Goal: Navigation & Orientation: Find specific page/section

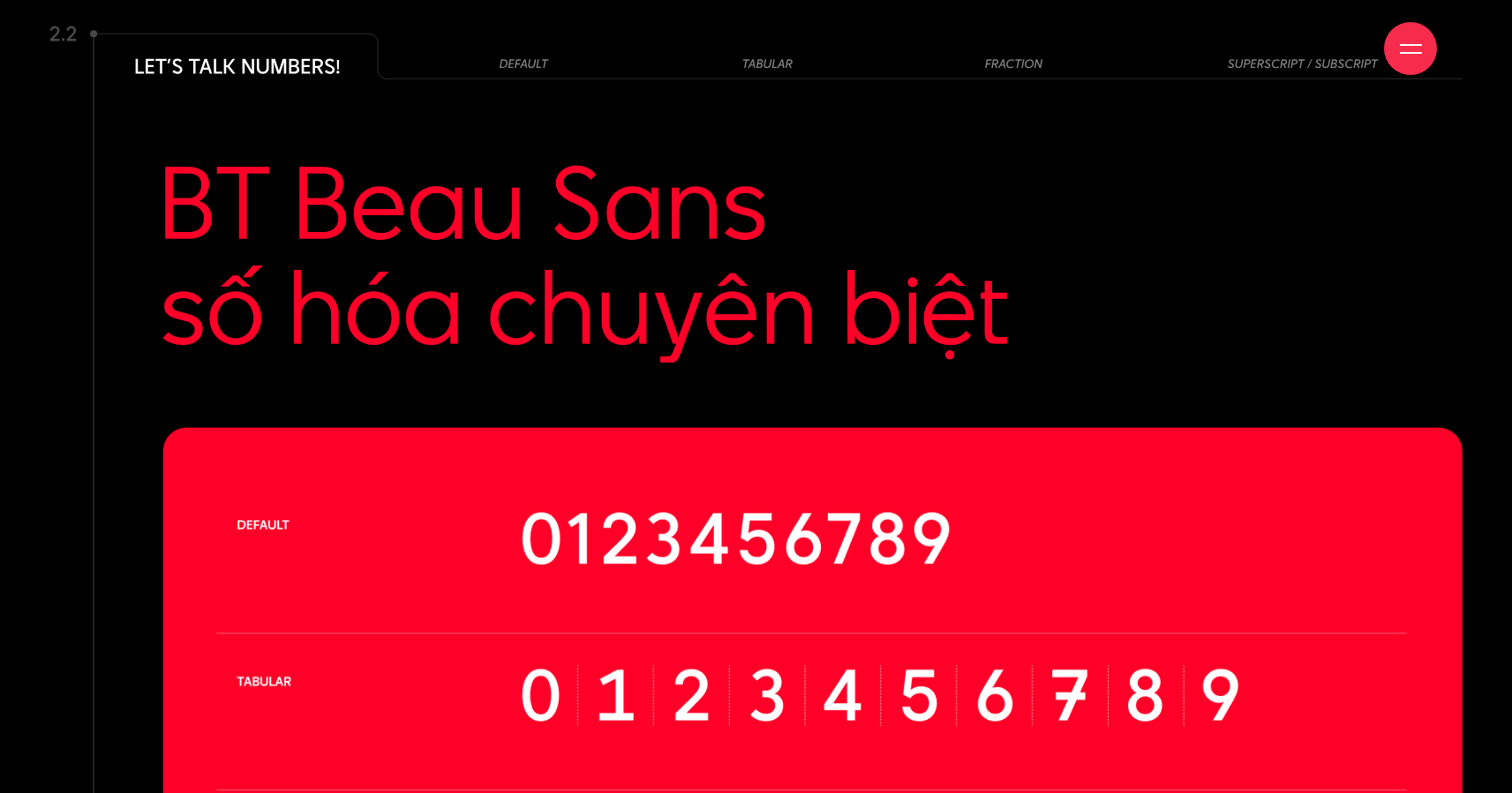
scroll to position [16540, 0]
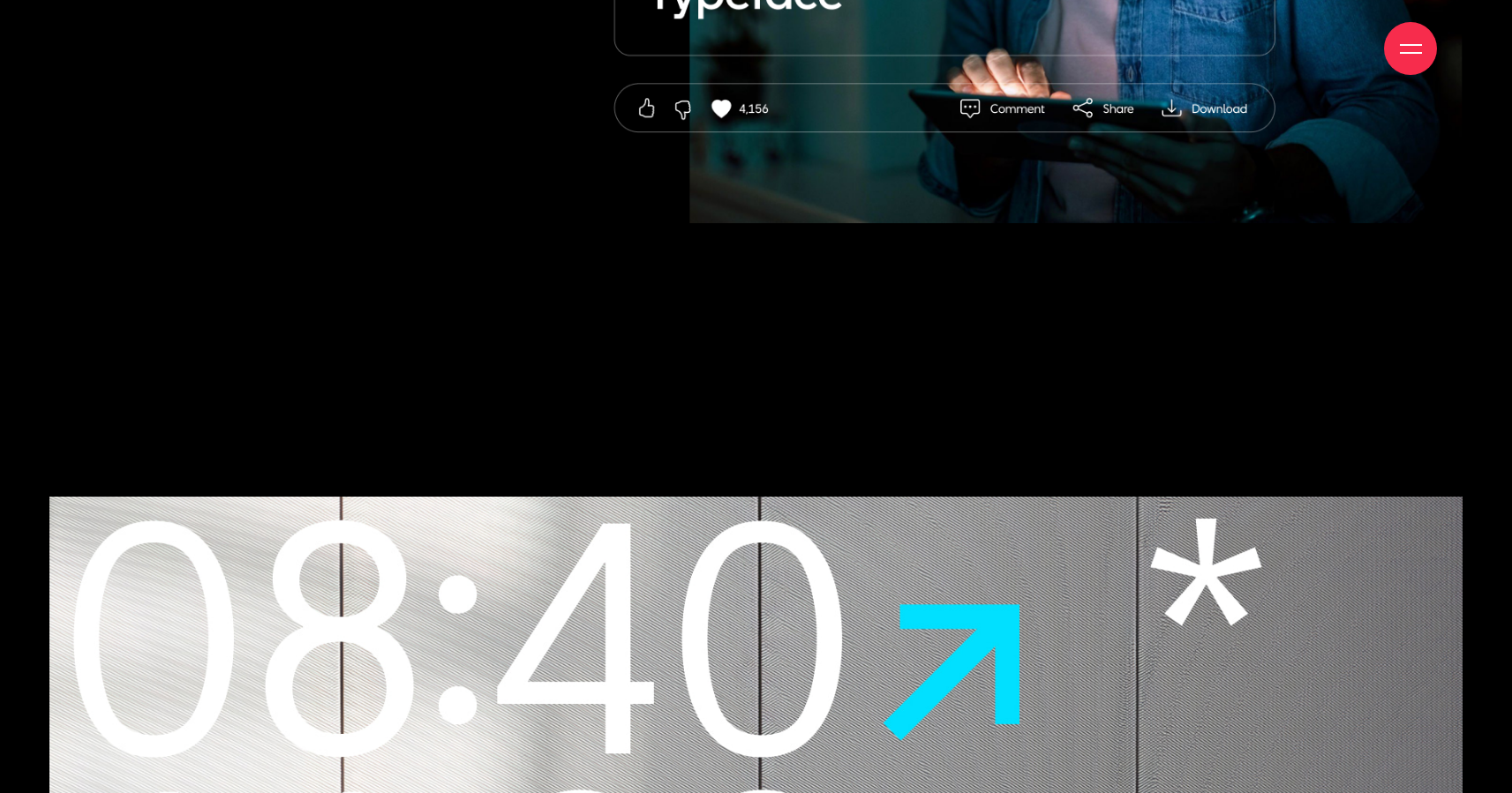
click at [1412, 59] on div at bounding box center [1411, 49] width 22 height 22
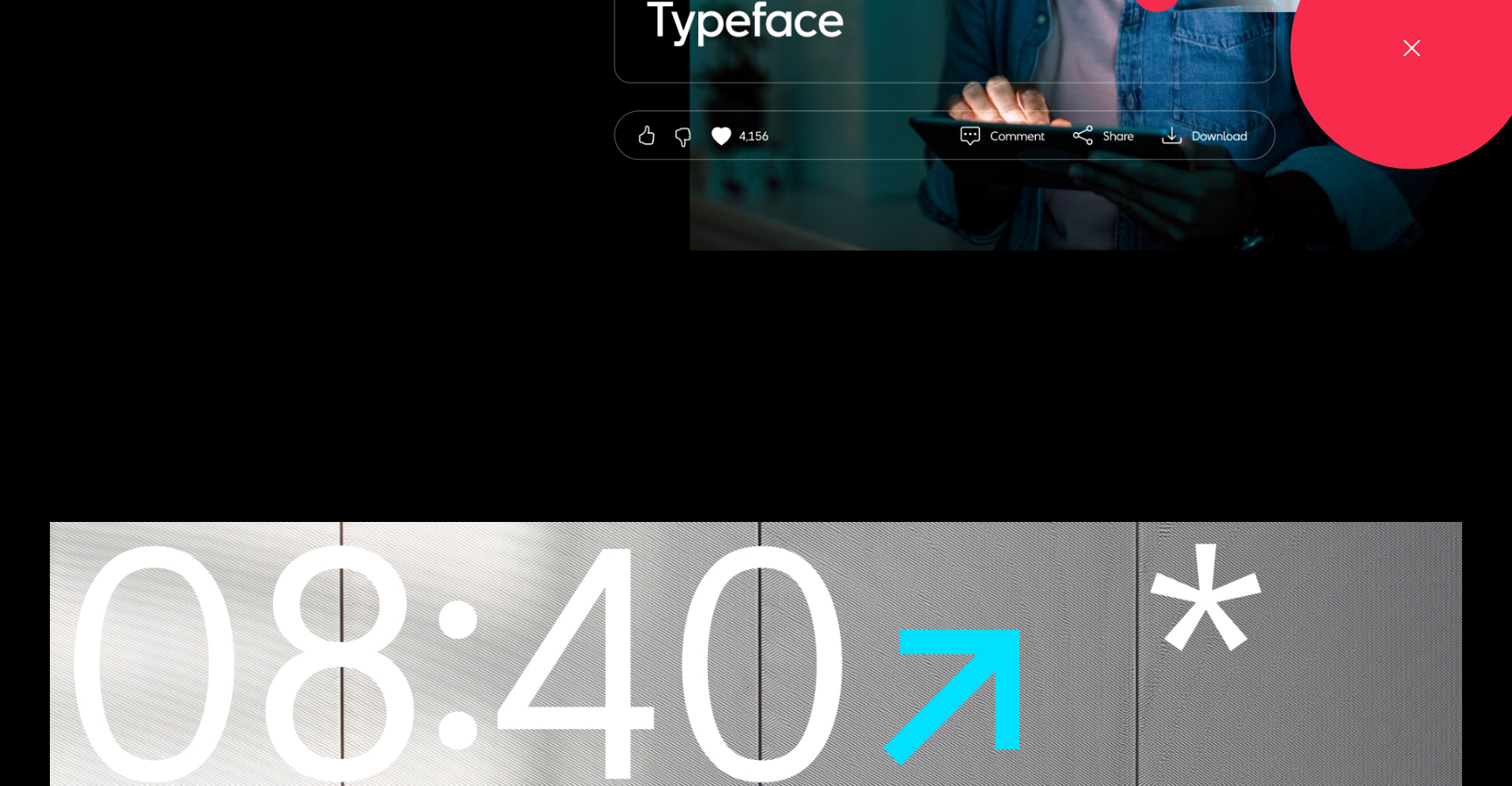
click at [1397, 41] on div at bounding box center [1411, 48] width 52 height 52
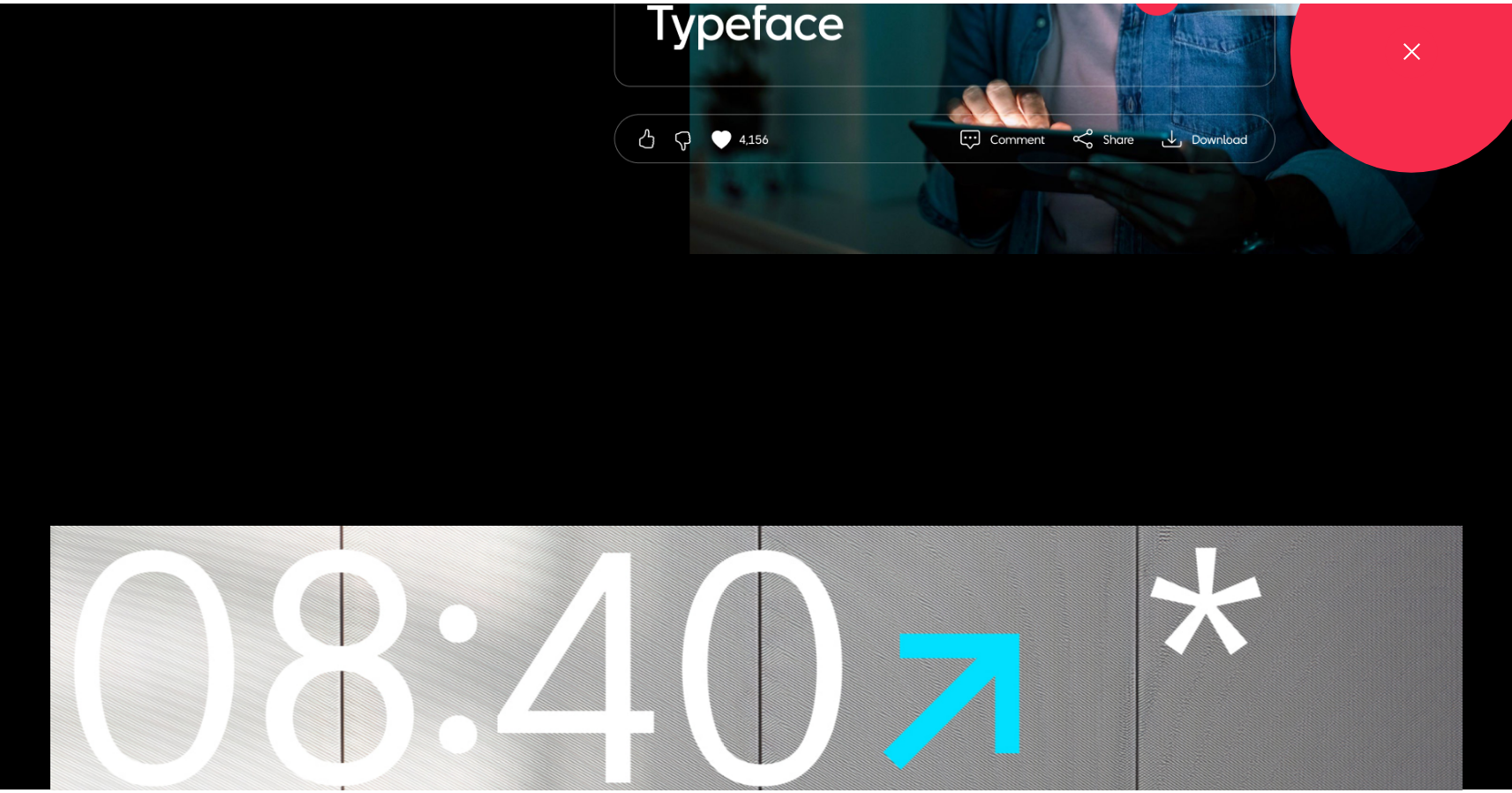
scroll to position [20764, 0]
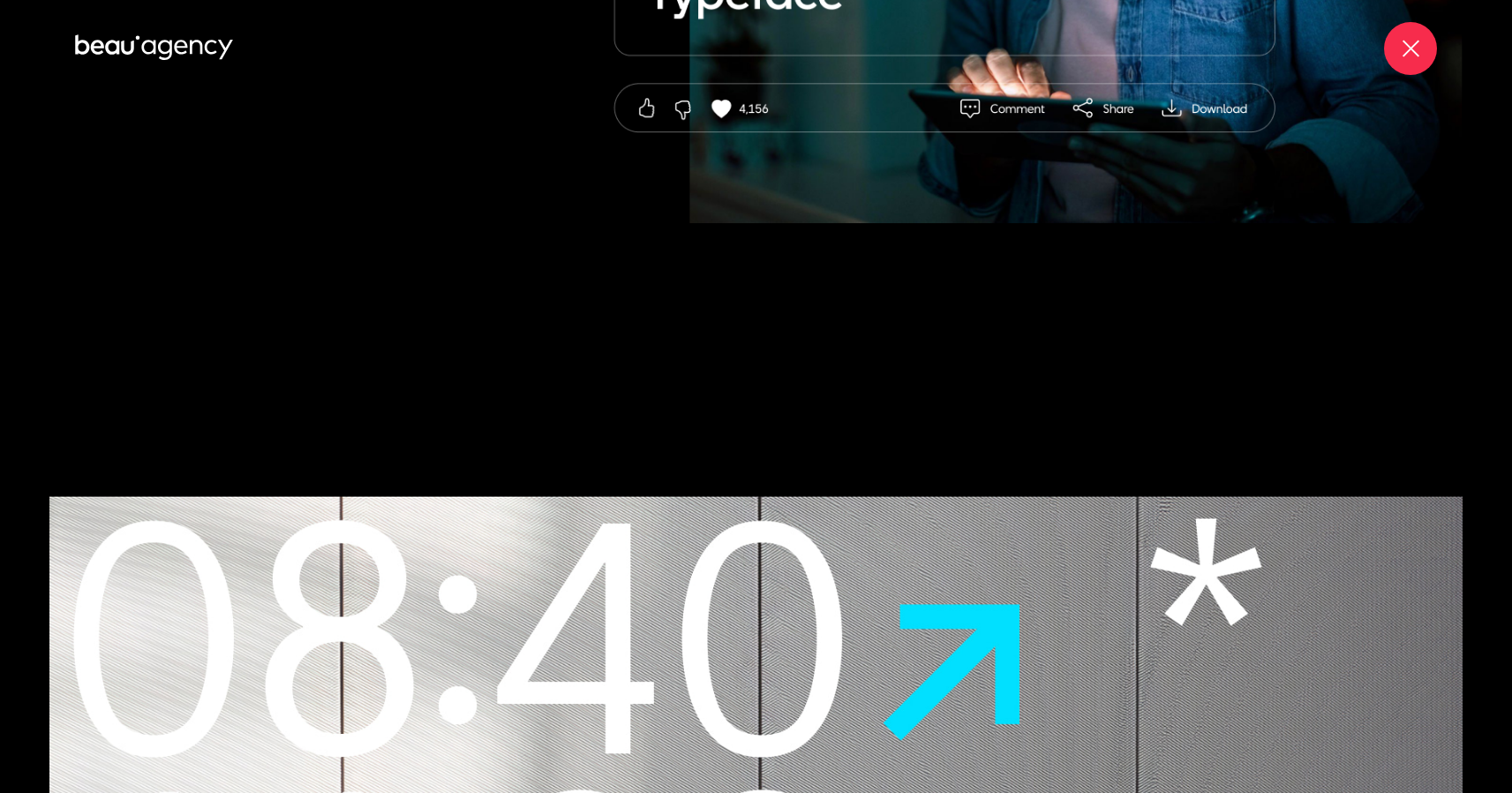
click at [1411, 39] on div at bounding box center [1411, 49] width 22 height 22
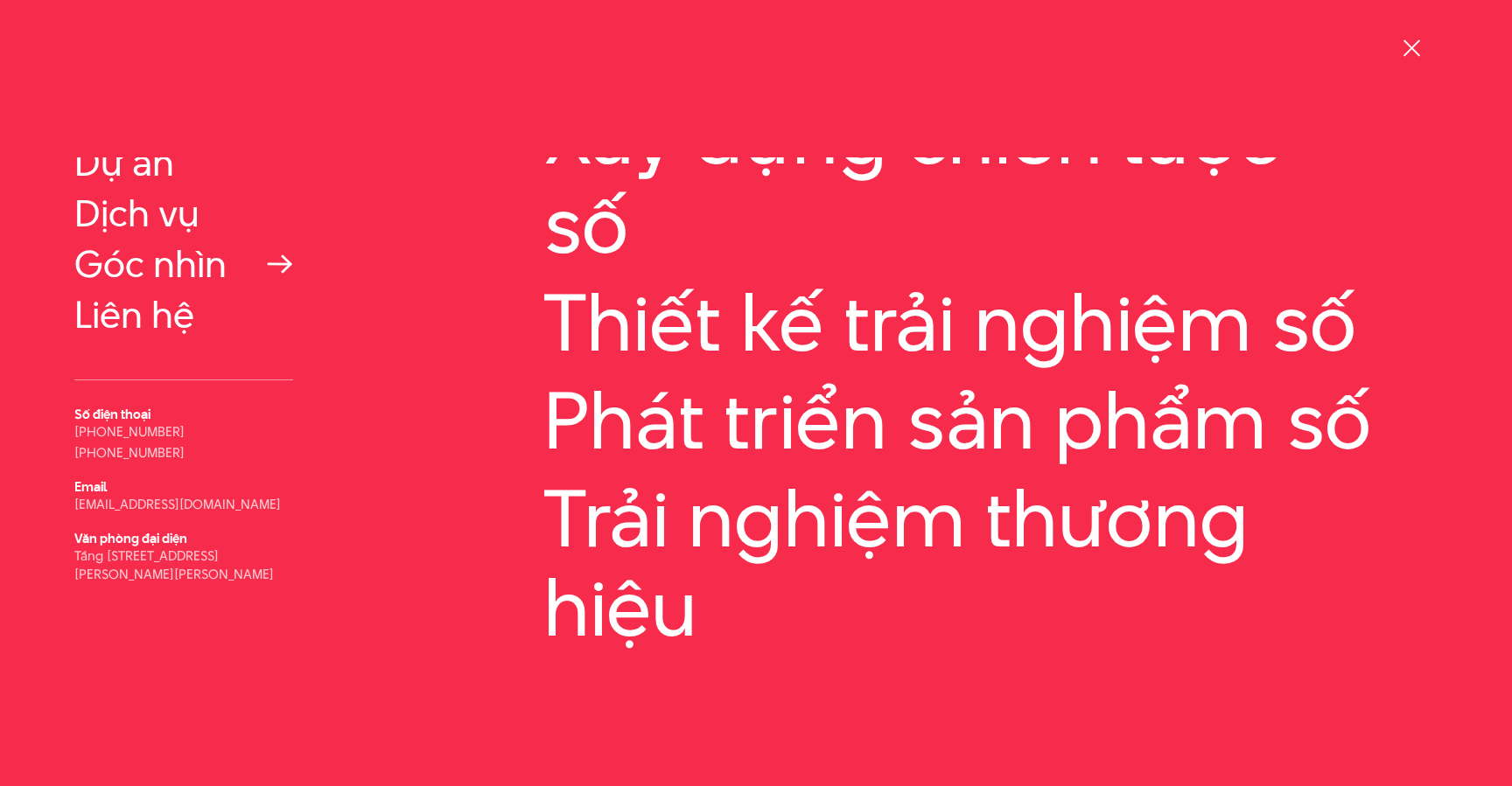
scroll to position [149, 0]
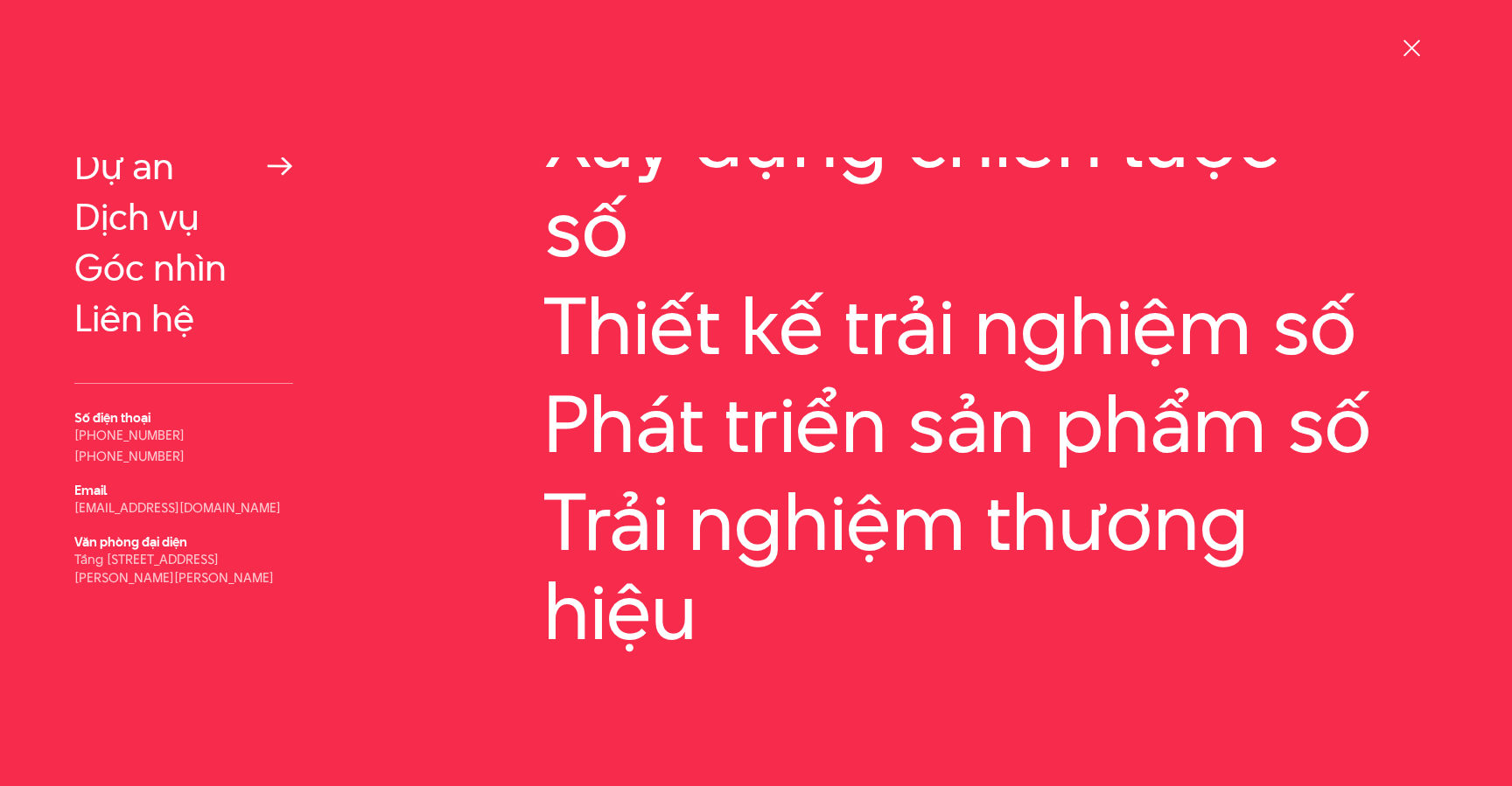
click at [143, 164] on link "Dự án" at bounding box center [184, 167] width 219 height 42
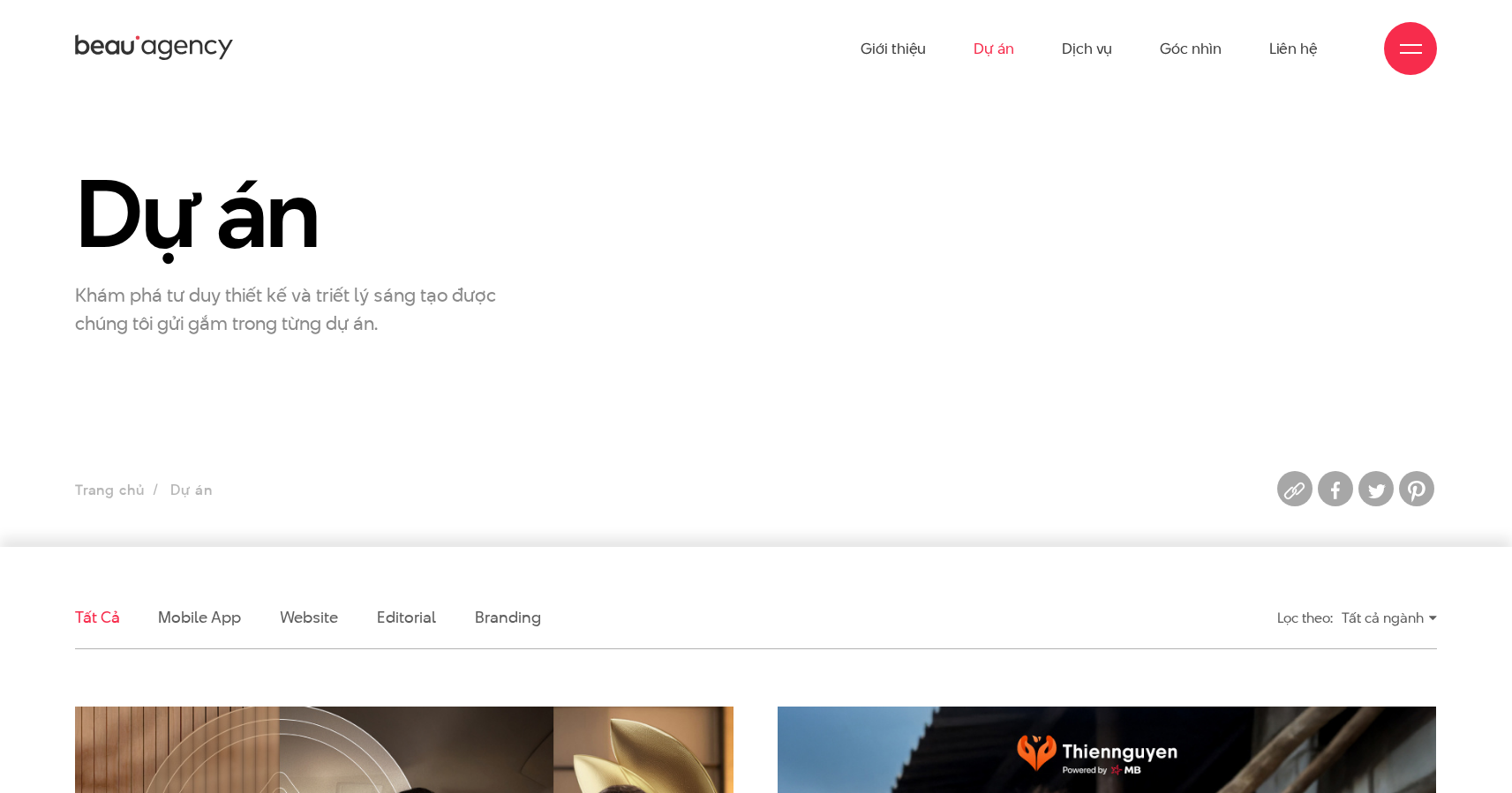
drag, startPoint x: 1318, startPoint y: 214, endPoint x: 1320, endPoint y: 203, distance: 11.2
